Goal: Check status: Check status

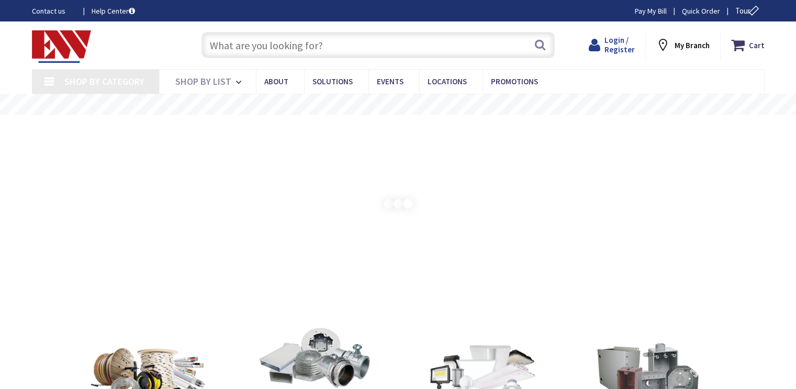
type input "[GEOGRAPHIC_DATA][PERSON_NAME], [GEOGRAPHIC_DATA]"
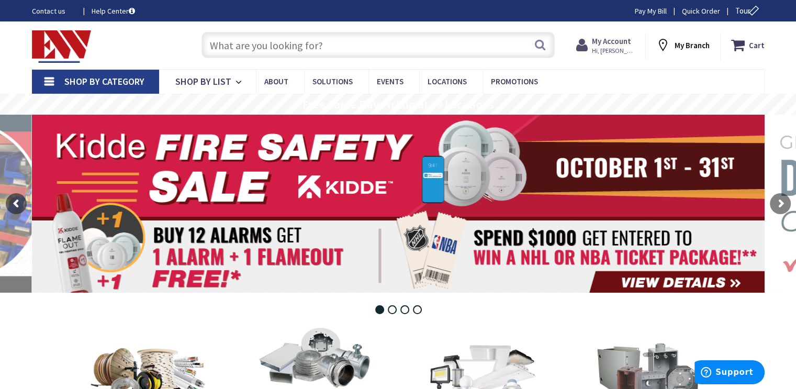
click at [605, 48] on span "Hi, [PERSON_NAME]" at bounding box center [614, 51] width 44 height 8
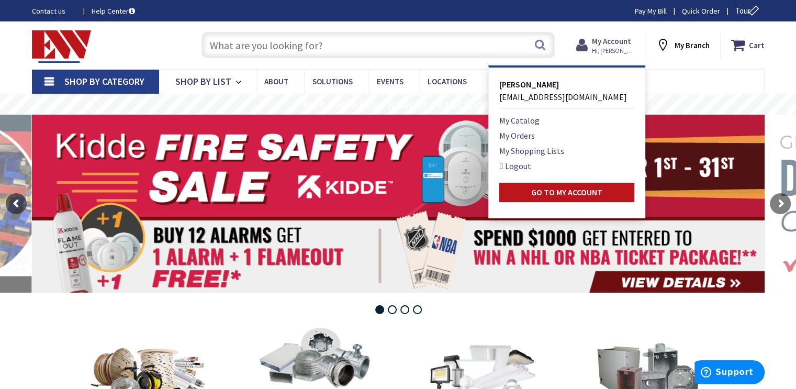
click at [603, 45] on strong "My Account" at bounding box center [611, 41] width 39 height 10
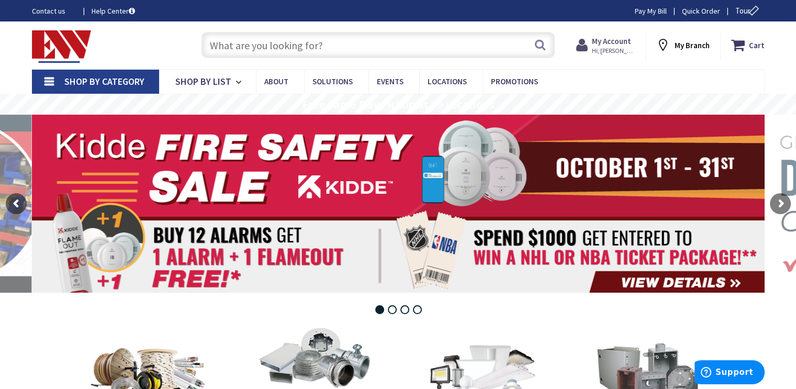
click at [605, 47] on span "Hi, [PERSON_NAME]" at bounding box center [614, 51] width 44 height 8
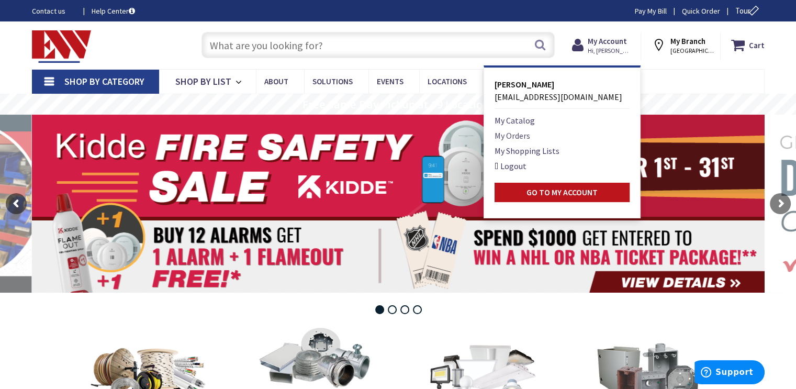
click at [517, 136] on link "My Orders" at bounding box center [513, 135] width 36 height 13
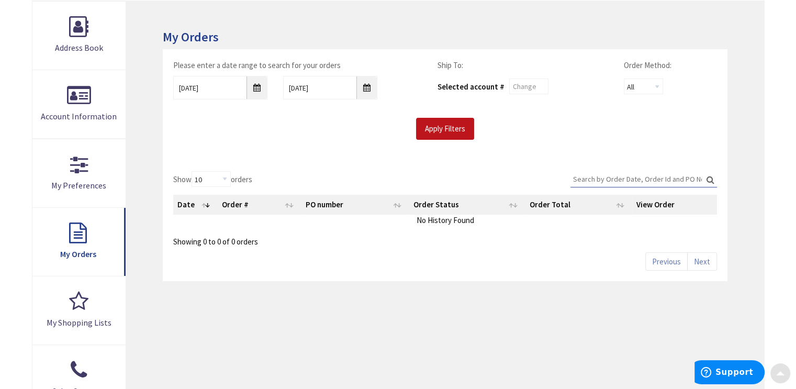
scroll to position [157, 0]
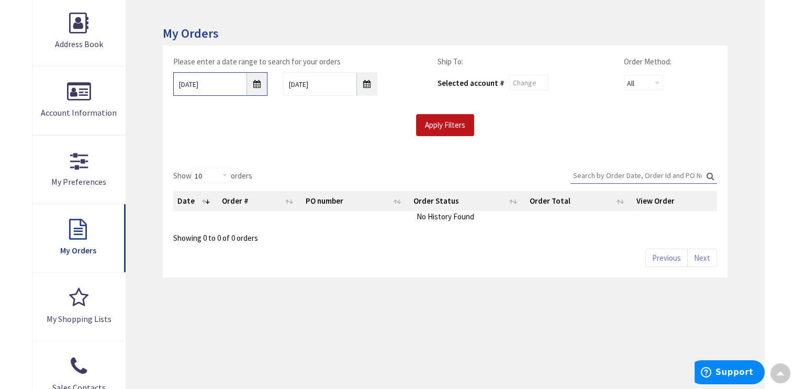
click at [255, 84] on input "10/2/2025" at bounding box center [220, 84] width 94 height 24
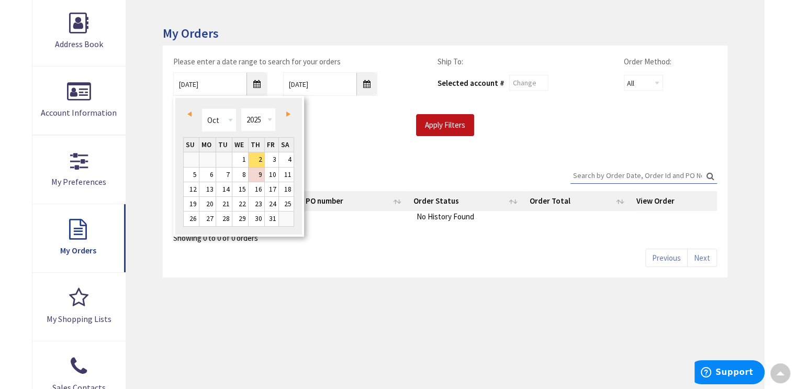
click at [356, 111] on div "Please enter a date range to search for your orders 10/2/2025 10/9/2025 Ship To…" at bounding box center [444, 96] width 559 height 80
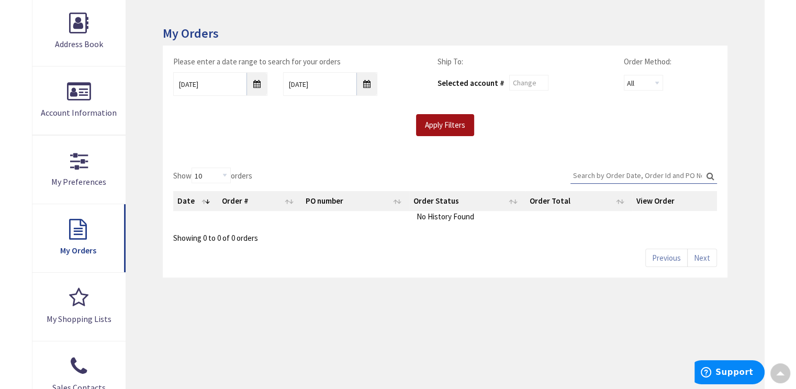
click at [452, 124] on input "Apply Filters" at bounding box center [445, 125] width 58 height 22
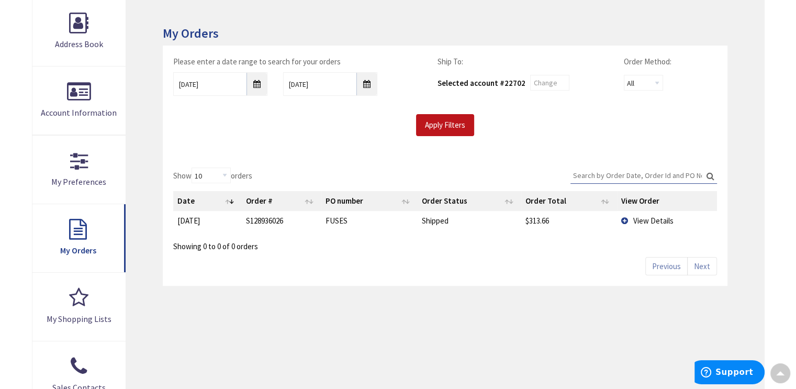
click at [626, 220] on td "View Details" at bounding box center [667, 220] width 100 height 19
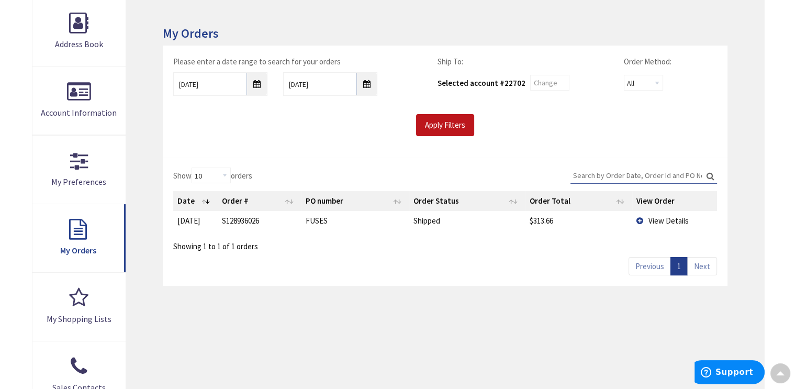
click at [640, 220] on td "View Details" at bounding box center [674, 220] width 85 height 19
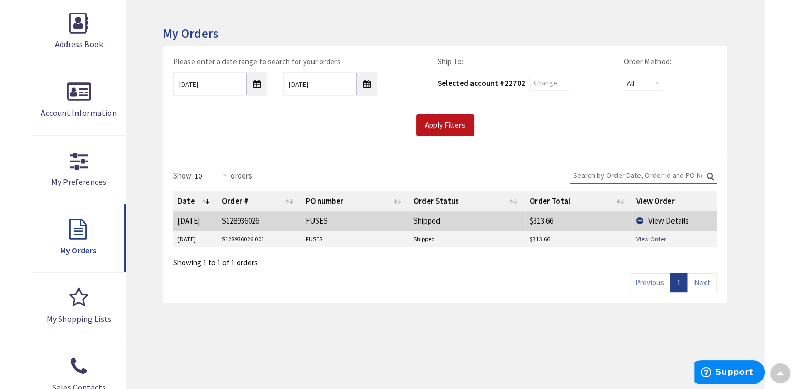
click at [649, 239] on link "View Order" at bounding box center [650, 238] width 29 height 9
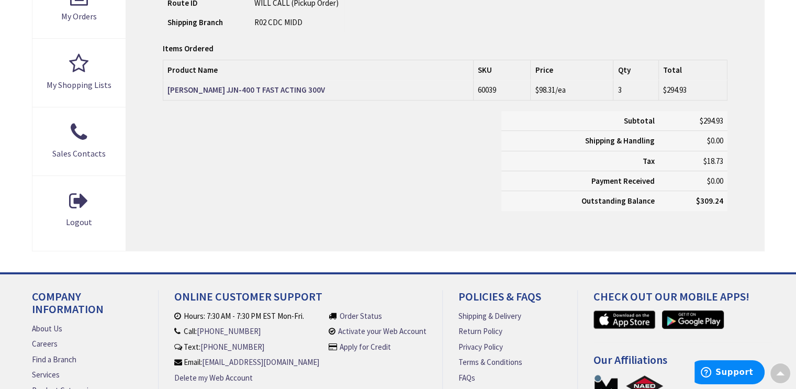
scroll to position [374, 0]
